Goal: Use online tool/utility

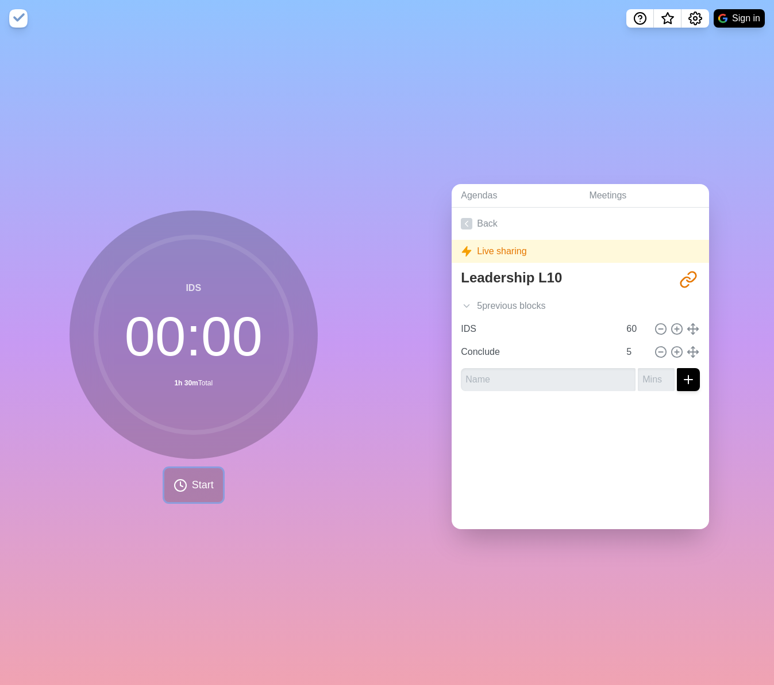
click at [186, 489] on icon at bounding box center [181, 485] width 14 height 14
click at [177, 487] on polygon at bounding box center [174, 484] width 7 height 11
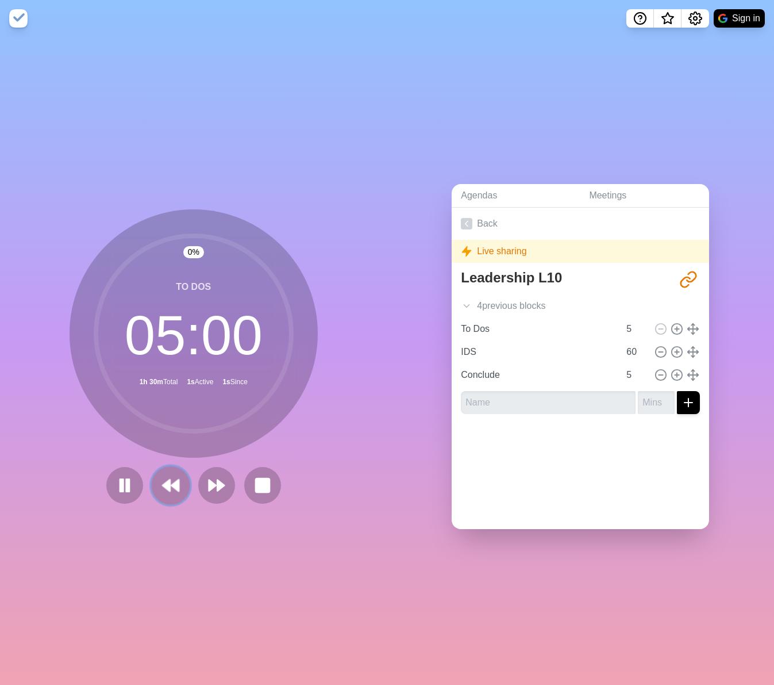
click at [177, 487] on polygon at bounding box center [174, 484] width 7 height 11
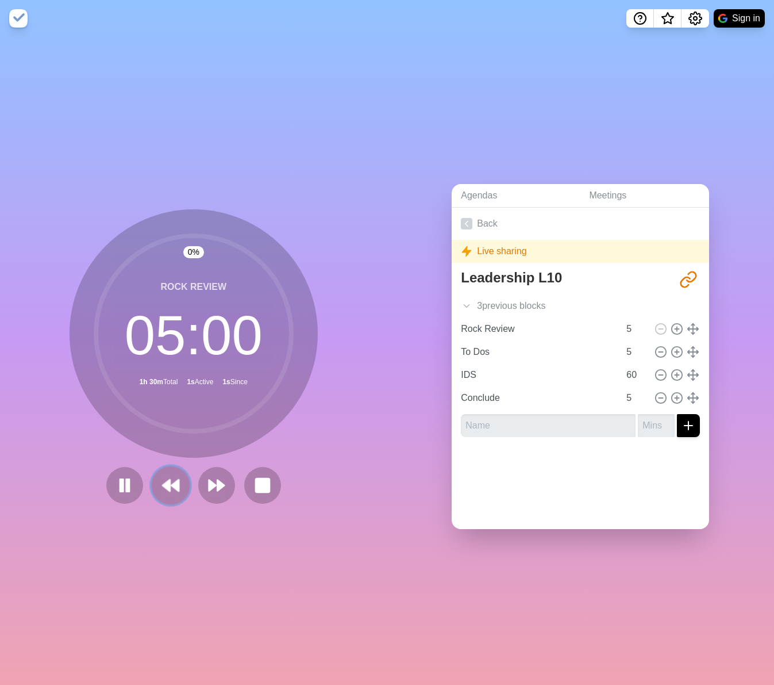
click at [177, 487] on polygon at bounding box center [174, 484] width 7 height 11
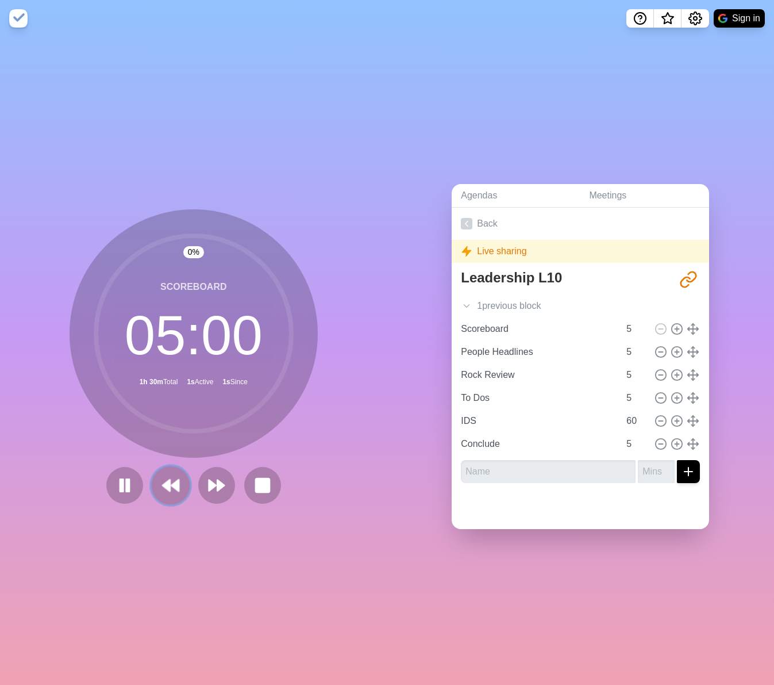
click at [177, 487] on polygon at bounding box center [174, 484] width 7 height 11
click at [198, 487] on button at bounding box center [216, 485] width 37 height 37
click at [177, 487] on polygon at bounding box center [174, 484] width 7 height 11
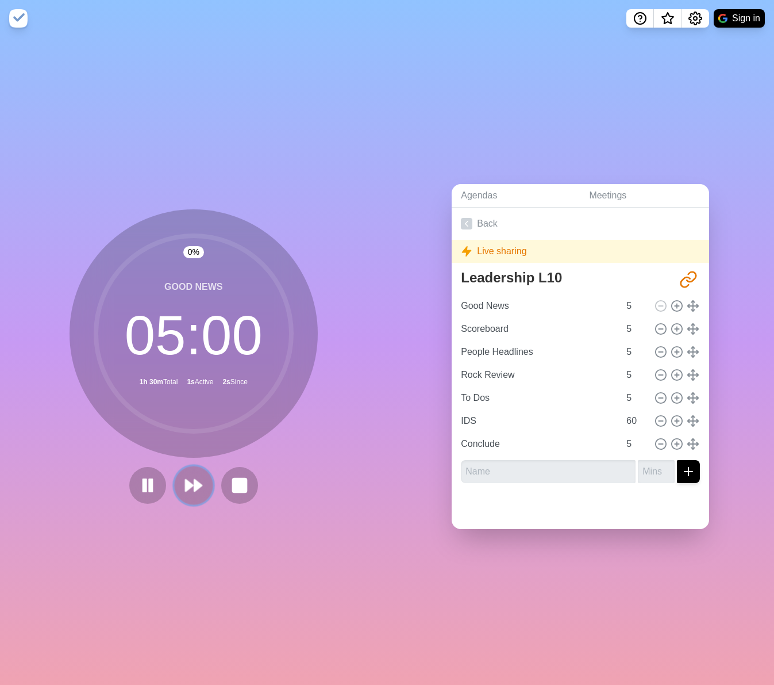
click at [177, 487] on button at bounding box center [193, 485] width 39 height 39
click at [147, 488] on icon at bounding box center [148, 485] width 20 height 20
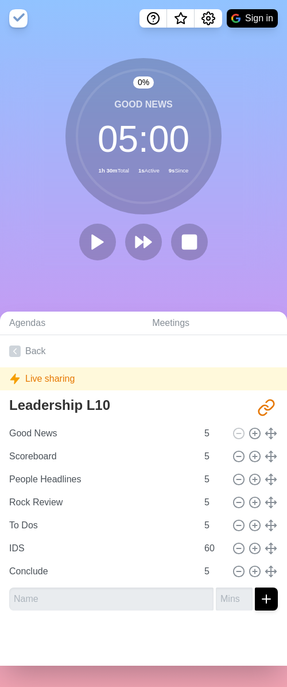
click at [1, 113] on div "0 % Good News 05 : 00 1h 30m Total 1s Active 9s Since" at bounding box center [143, 164] width 287 height 212
